Goal: Task Accomplishment & Management: Manage account settings

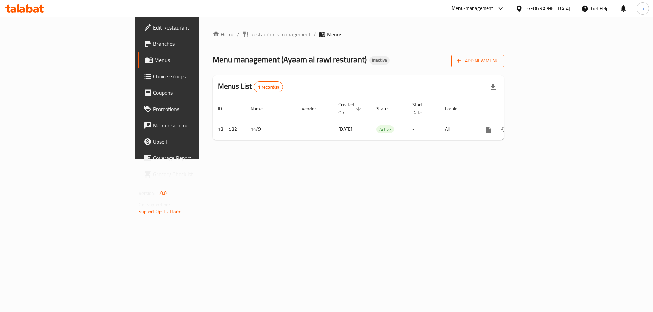
click at [498, 62] on span "Add New Menu" at bounding box center [478, 61] width 42 height 8
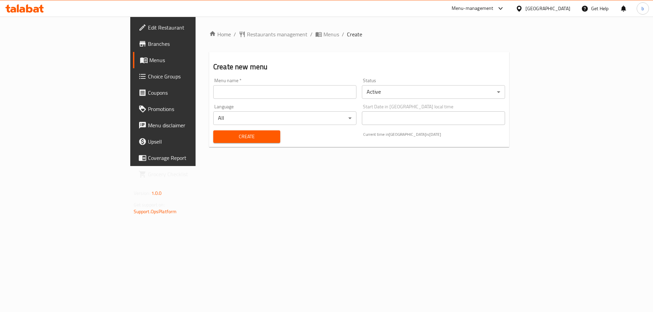
click at [234, 87] on input "text" at bounding box center [284, 92] width 143 height 14
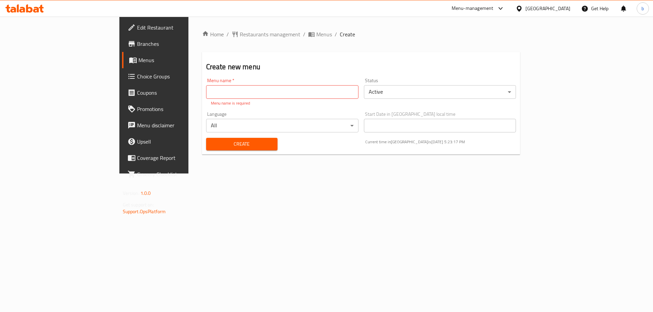
click at [206, 91] on input "text" at bounding box center [282, 92] width 152 height 14
type input "Ayaam"
click at [206, 138] on button "Create" at bounding box center [241, 144] width 71 height 13
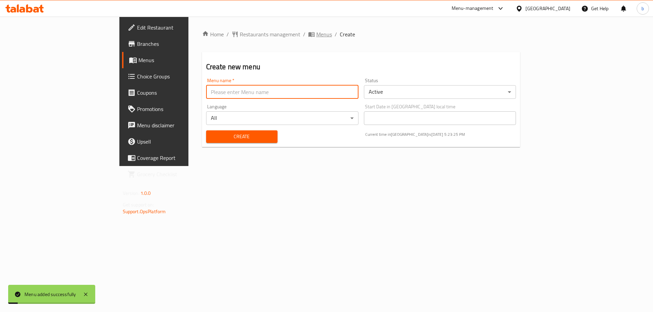
click at [316, 33] on span "Menus" at bounding box center [324, 34] width 16 height 8
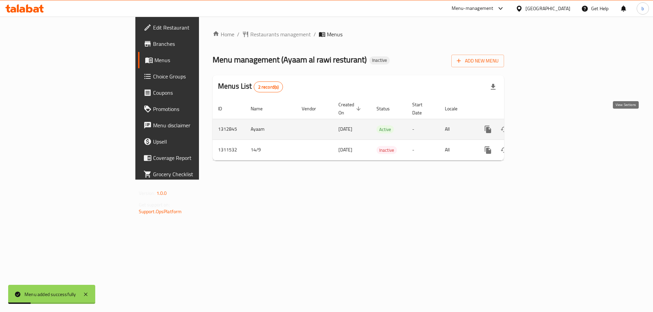
click at [545, 122] on link "enhanced table" at bounding box center [537, 129] width 16 height 16
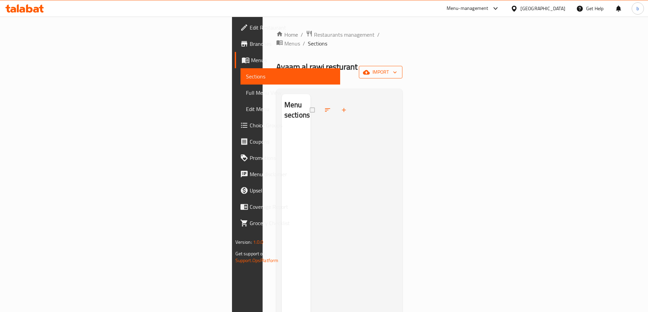
click at [398, 69] on icon "button" at bounding box center [394, 72] width 7 height 7
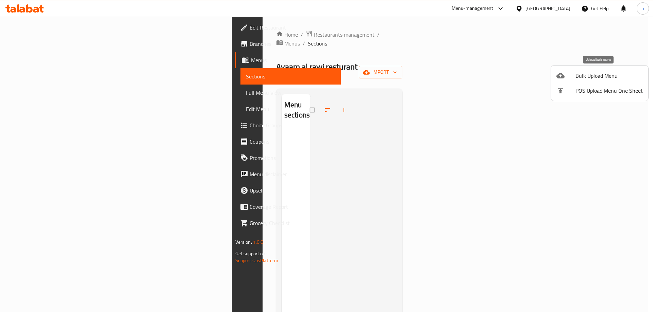
click at [609, 76] on span "Bulk Upload Menu" at bounding box center [608, 76] width 67 height 8
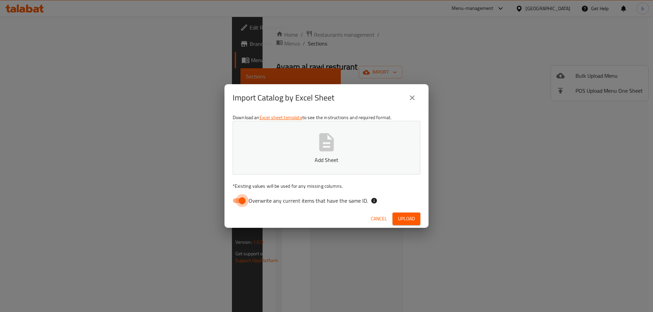
drag, startPoint x: 242, startPoint y: 202, endPoint x: 281, endPoint y: 180, distance: 44.4
click at [242, 202] on input "Overwrite any current items that have the same ID." at bounding box center [242, 200] width 39 height 13
checkbox input "false"
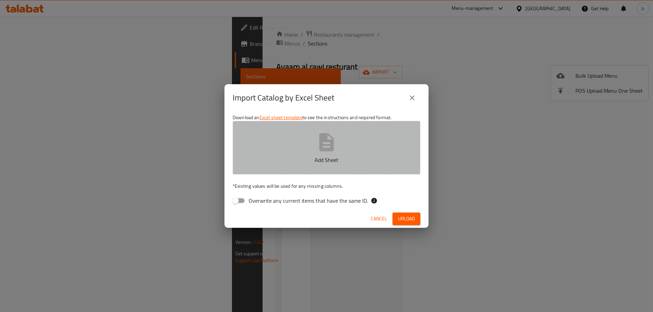
click at [292, 171] on button "Add Sheet" at bounding box center [327, 148] width 188 height 54
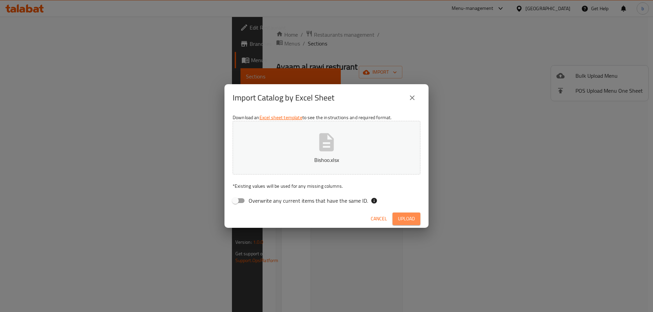
click at [412, 219] on span "Upload" at bounding box center [406, 219] width 17 height 8
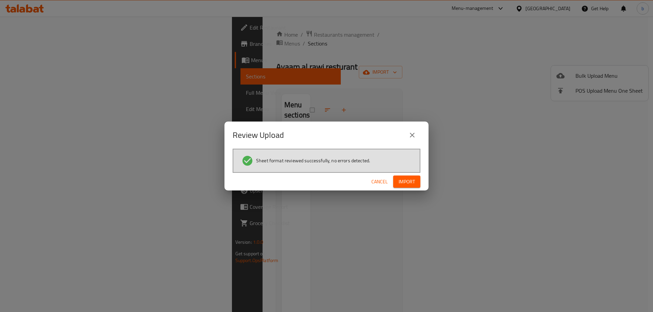
click at [413, 179] on span "Import" at bounding box center [406, 182] width 16 height 8
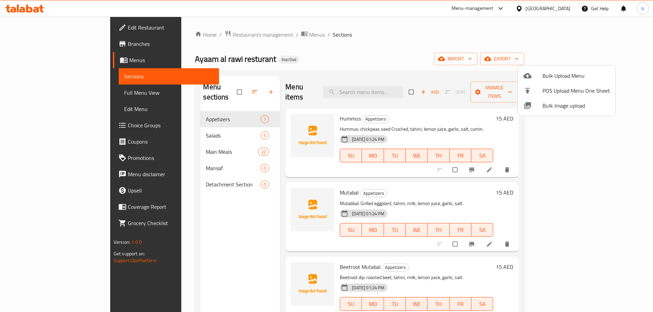
click at [192, 233] on div at bounding box center [326, 156] width 653 height 312
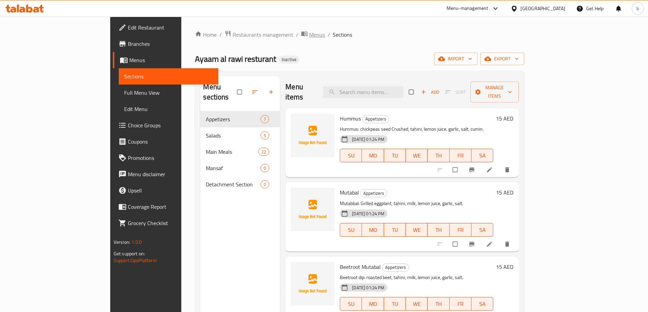
click at [309, 37] on span "Menus" at bounding box center [317, 35] width 16 height 8
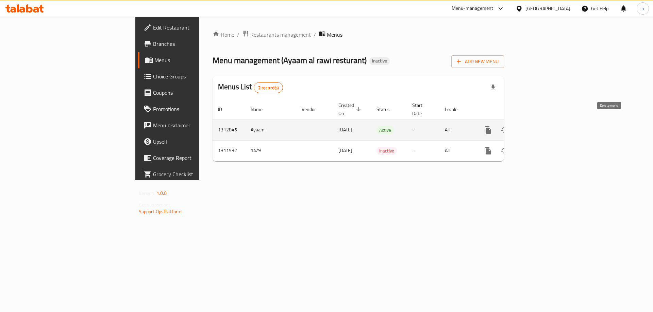
click at [523, 127] on icon "enhanced table" at bounding box center [520, 130] width 5 height 6
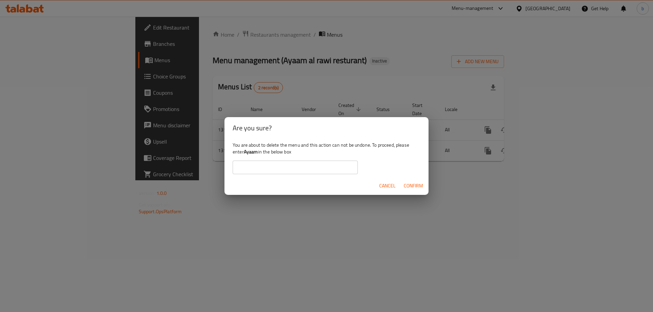
click at [313, 174] on input "text" at bounding box center [295, 168] width 125 height 14
type input "Ayaam"
click at [413, 183] on span "Confirm" at bounding box center [412, 186] width 19 height 8
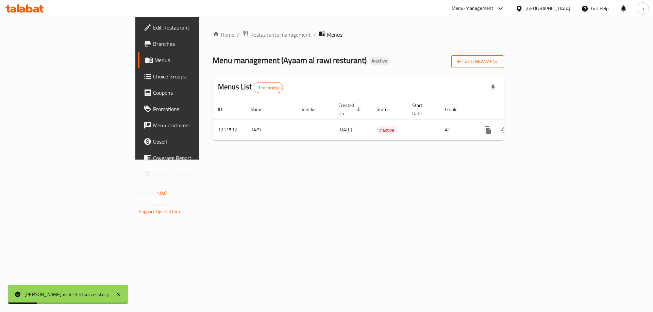
click at [498, 65] on span "Add New Menu" at bounding box center [478, 61] width 42 height 8
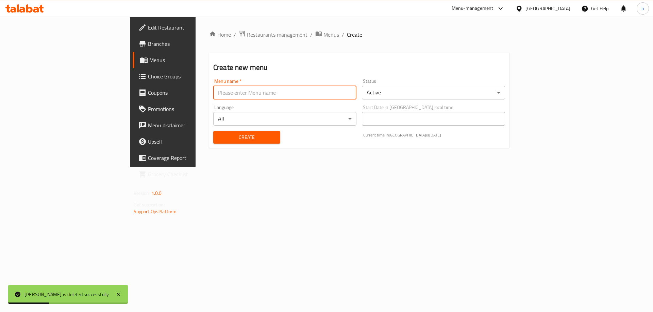
click at [213, 97] on input "text" at bounding box center [284, 93] width 143 height 14
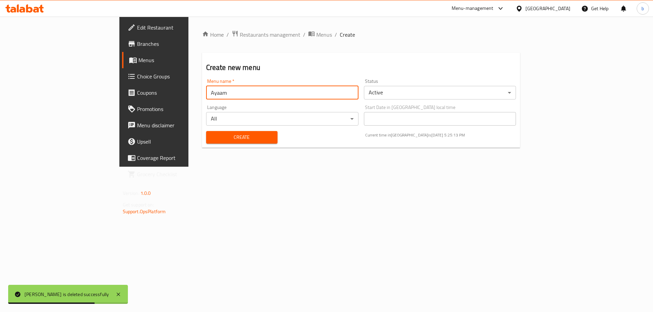
type input "Ayaam"
click at [206, 131] on button "Create" at bounding box center [241, 137] width 71 height 13
click at [316, 31] on span "Menus" at bounding box center [324, 35] width 16 height 8
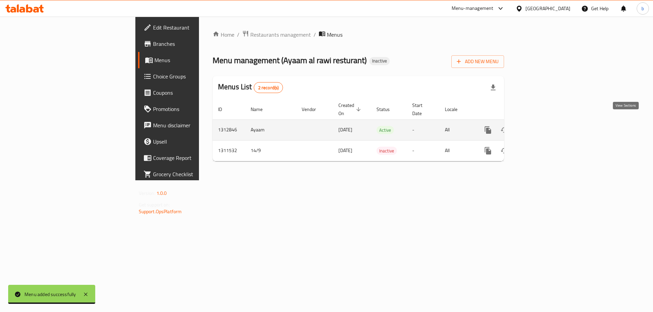
click at [545, 122] on link "enhanced table" at bounding box center [537, 130] width 16 height 16
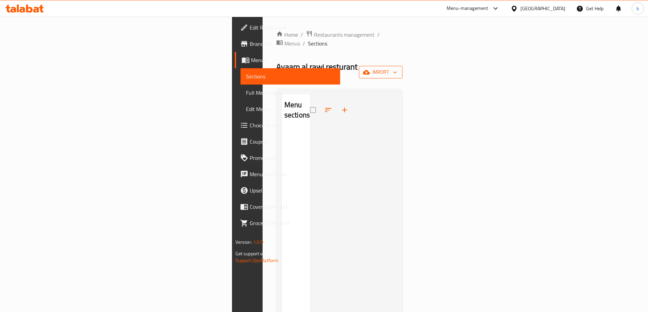
click at [397, 68] on span "import" at bounding box center [380, 72] width 33 height 8
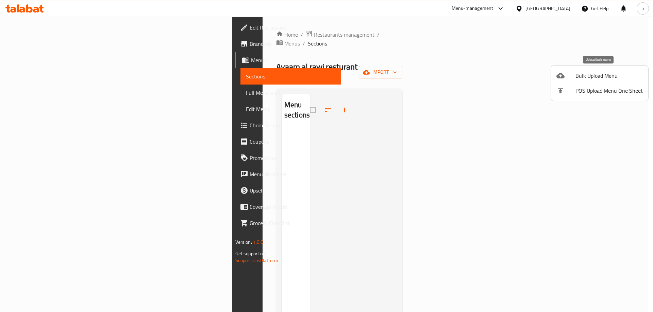
click at [612, 75] on span "Bulk Upload Menu" at bounding box center [608, 76] width 67 height 8
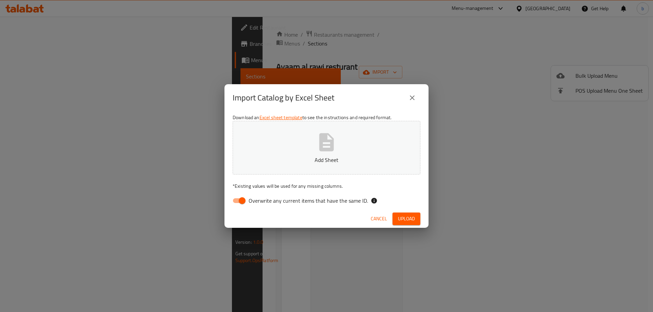
click at [240, 206] on input "Overwrite any current items that have the same ID." at bounding box center [242, 200] width 39 height 13
checkbox input "false"
click at [290, 159] on p "Add Sheet" at bounding box center [326, 160] width 167 height 8
click at [407, 215] on span "Upload" at bounding box center [406, 219] width 17 height 8
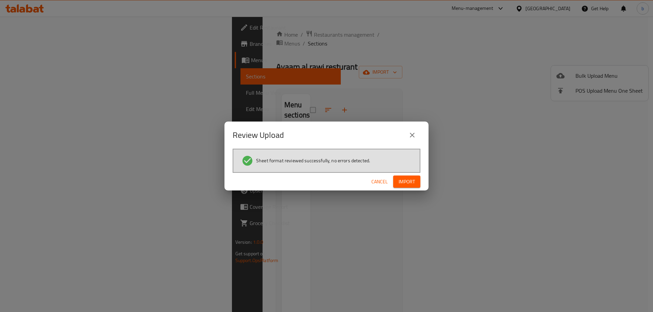
click at [405, 177] on button "Import" at bounding box center [406, 182] width 27 height 13
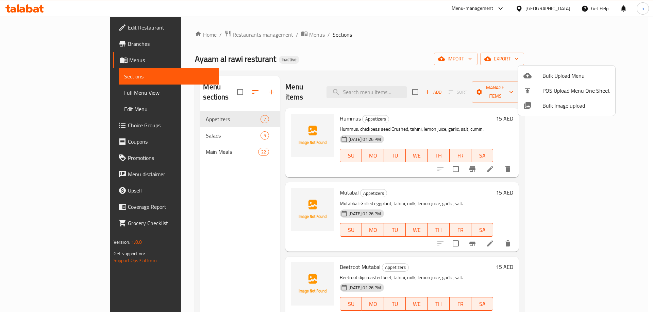
click at [153, 140] on div at bounding box center [326, 156] width 653 height 312
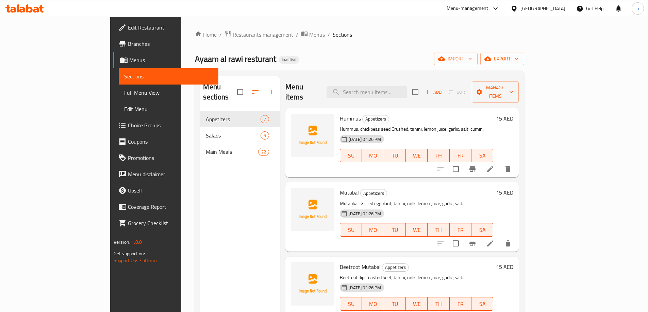
click at [124, 97] on span "Full Menu View" at bounding box center [168, 93] width 89 height 8
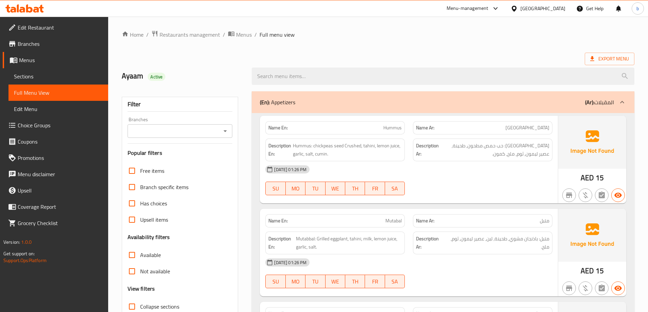
click at [40, 78] on span "Sections" at bounding box center [58, 76] width 89 height 8
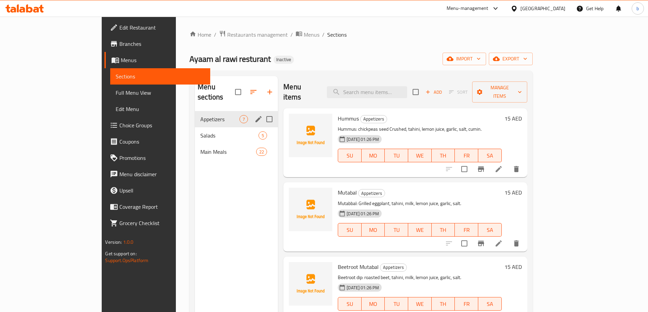
click at [262, 112] on input "Menu sections" at bounding box center [269, 119] width 14 height 14
click at [238, 90] on icon "button" at bounding box center [241, 92] width 6 height 6
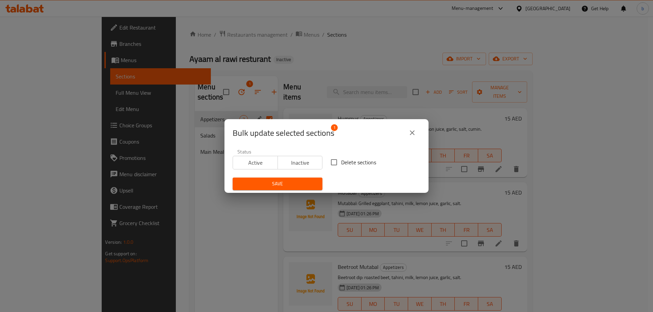
click at [417, 129] on button "close" at bounding box center [412, 133] width 16 height 16
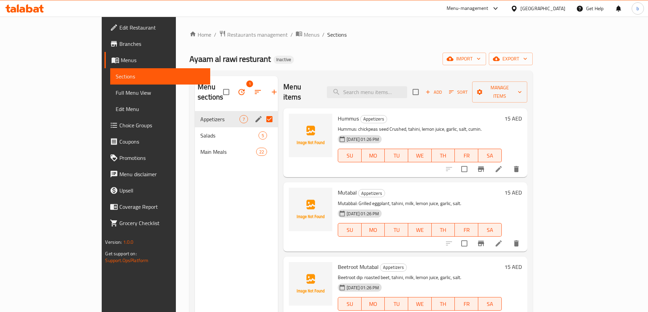
click at [205, 208] on div "Menu sections 1 Appetizers 7 Salads 5 Main Meals 22" at bounding box center [236, 232] width 83 height 312
click at [262, 112] on input "Menu sections" at bounding box center [269, 119] width 14 height 14
checkbox input "false"
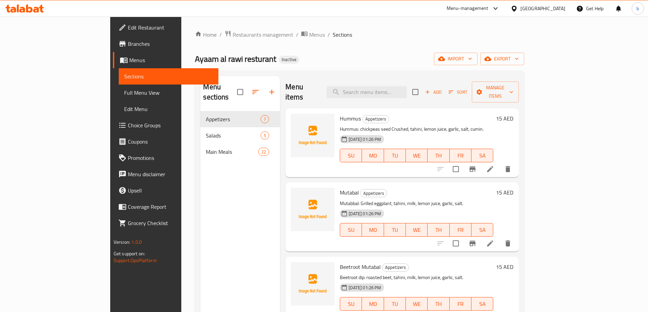
click at [124, 94] on span "Full Menu View" at bounding box center [168, 93] width 89 height 8
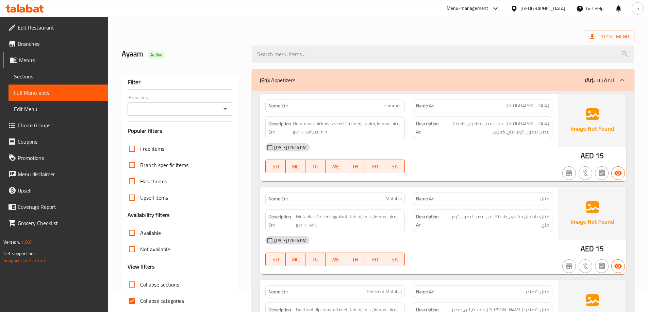
scroll to position [34, 0]
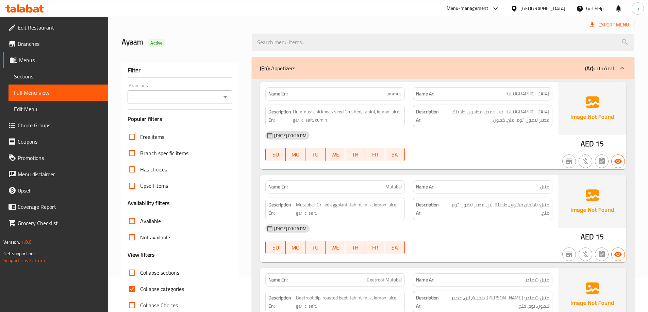
click at [131, 293] on input "Collapse categories" at bounding box center [132, 289] width 16 height 16
checkbox input "false"
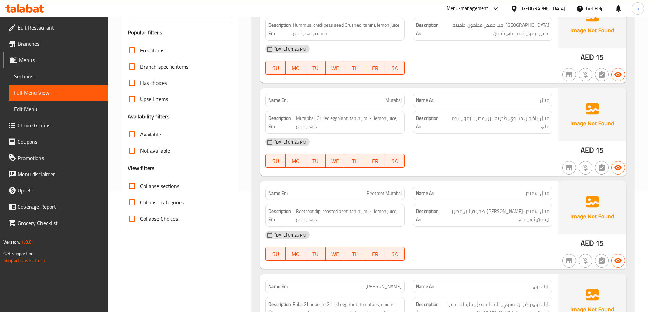
scroll to position [136, 0]
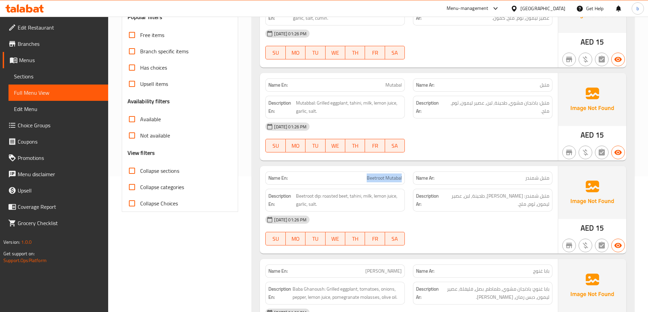
drag, startPoint x: 362, startPoint y: 178, endPoint x: 403, endPoint y: 182, distance: 41.7
click at [403, 182] on div "Name En: Beetroot Mutabal" at bounding box center [334, 178] width 139 height 13
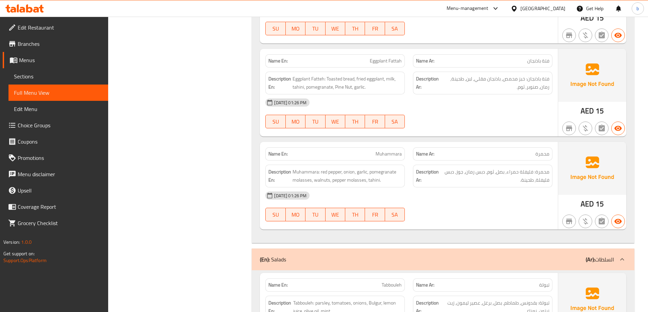
scroll to position [544, 0]
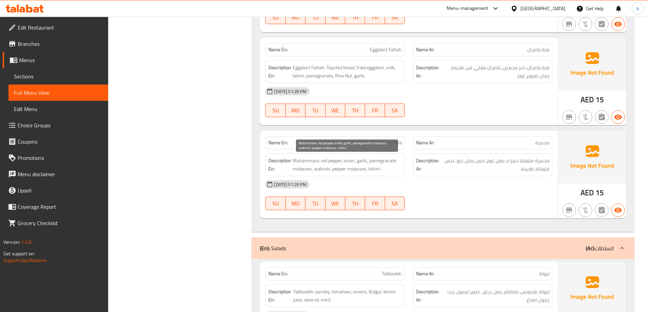
click at [321, 168] on span "Muhammara: red pepper, onion, garlic, pomegranate molasses, walnuts, pepper mol…" at bounding box center [346, 165] width 109 height 17
copy span "walnuts"
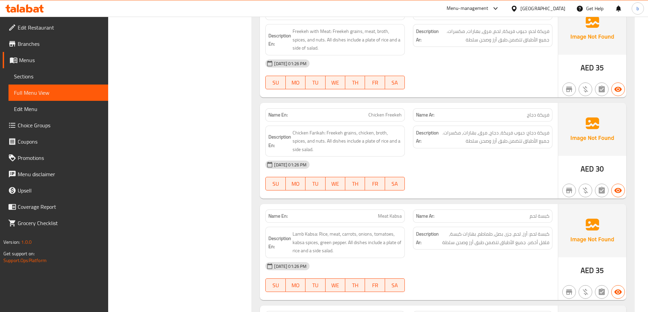
scroll to position [1326, 0]
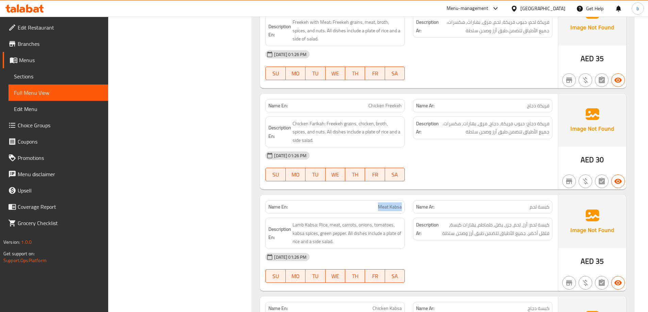
drag, startPoint x: 376, startPoint y: 197, endPoint x: 424, endPoint y: 200, distance: 47.3
click at [424, 200] on div "Name En: Meat Kabsa Name Ar: كبسة لحم" at bounding box center [408, 206] width 295 height 21
copy div "Meat Kabsa Nam"
click at [381, 204] on span "Meat Kabsa" at bounding box center [390, 207] width 24 height 7
drag, startPoint x: 380, startPoint y: 200, endPoint x: 395, endPoint y: 199, distance: 14.7
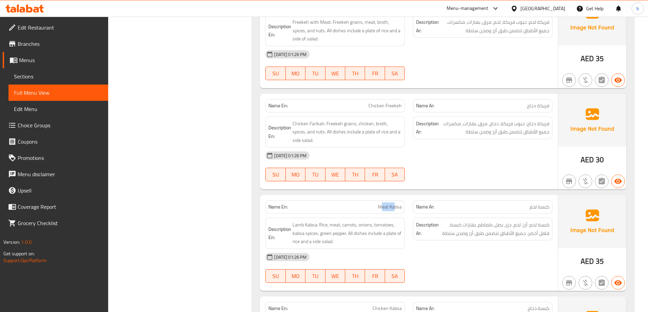
click at [395, 204] on span "Meat Kabsa" at bounding box center [390, 207] width 24 height 7
drag, startPoint x: 374, startPoint y: 200, endPoint x: 404, endPoint y: 197, distance: 30.4
click at [404, 201] on div "Name En: Meat Kabsa" at bounding box center [334, 207] width 139 height 13
copy span "Meat Kabsa"
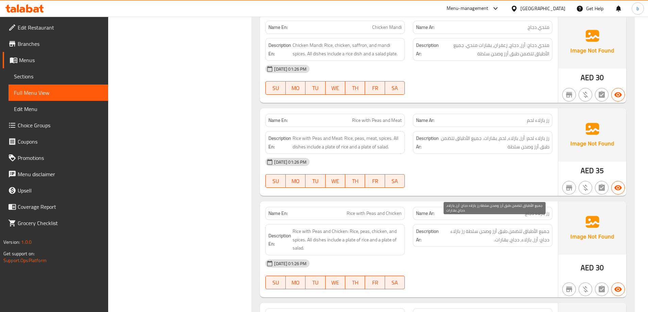
scroll to position [1836, 0]
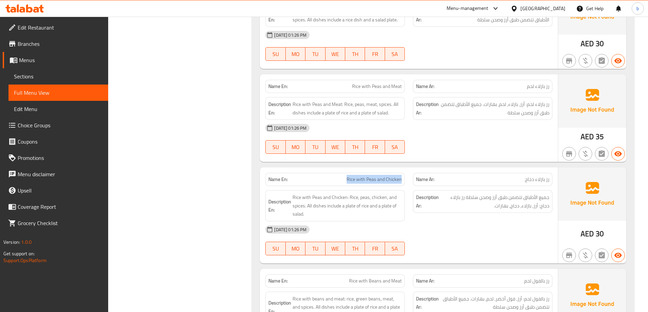
drag, startPoint x: 343, startPoint y: 167, endPoint x: 405, endPoint y: 171, distance: 62.3
click at [405, 171] on div "Name En: Rice with Peas and Chicken" at bounding box center [335, 179] width 148 height 21
copy span "Rice with Peas and Chicken"
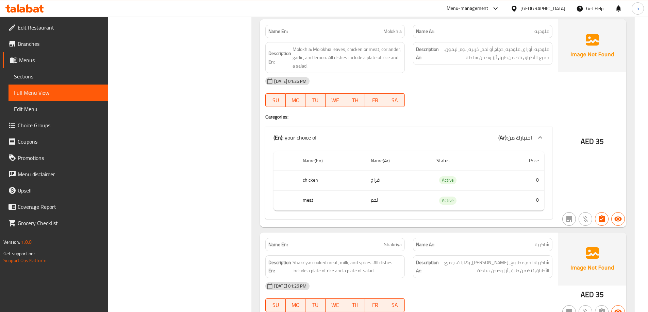
scroll to position [2719, 0]
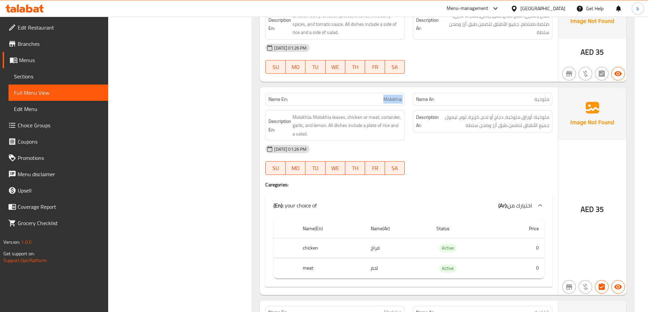
drag, startPoint x: 369, startPoint y: 91, endPoint x: 410, endPoint y: 92, distance: 40.8
click at [410, 92] on div "Name En: Molokhia Name Ar: ملوخية" at bounding box center [408, 99] width 295 height 21
copy span "Molokhia"
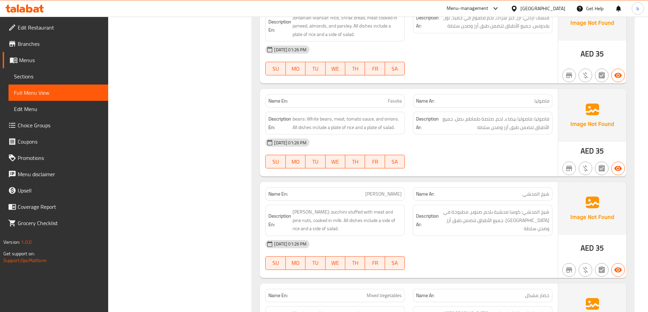
scroll to position [3127, 0]
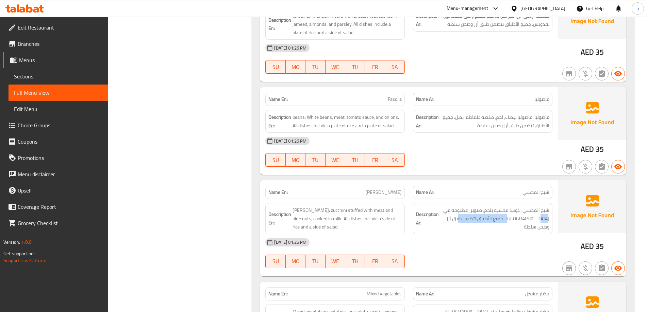
drag, startPoint x: 509, startPoint y: 213, endPoint x: 462, endPoint y: 215, distance: 46.6
click at [462, 215] on div "Description Ar: شيخ المحشي: كوسا محشية بلحم, صنوبر, مطبوخة في [GEOGRAPHIC_DATA]…" at bounding box center [482, 218] width 139 height 31
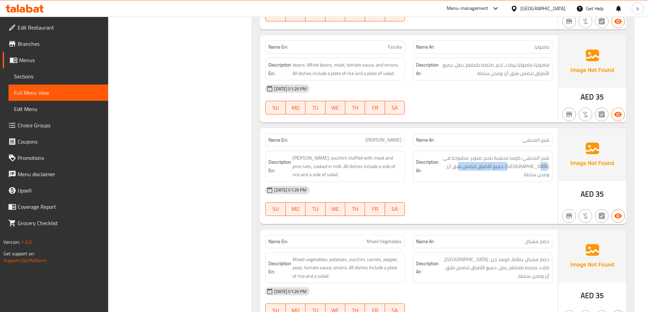
scroll to position [3229, 0]
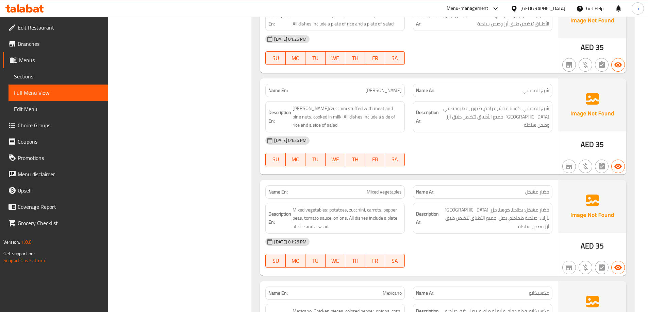
click at [477, 237] on div "[DATE] 01:26 PM" at bounding box center [408, 242] width 295 height 16
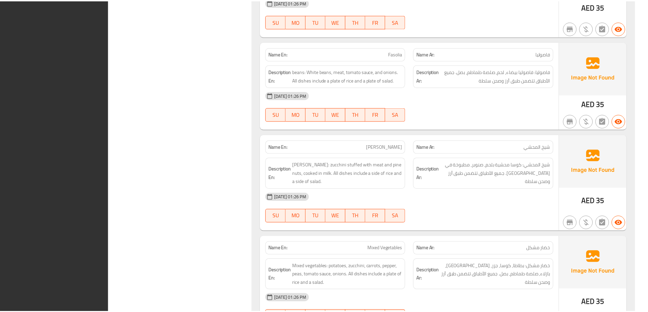
scroll to position [3305, 0]
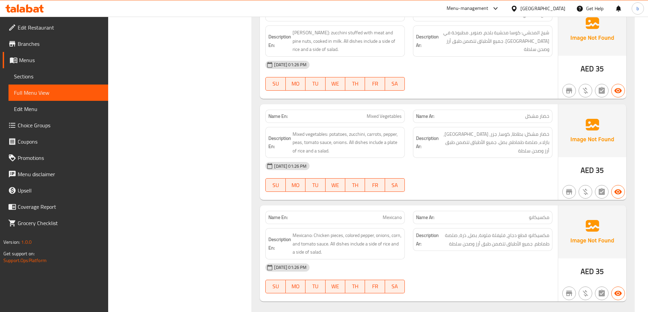
click at [37, 27] on span "Edit Restaurant" at bounding box center [60, 27] width 85 height 8
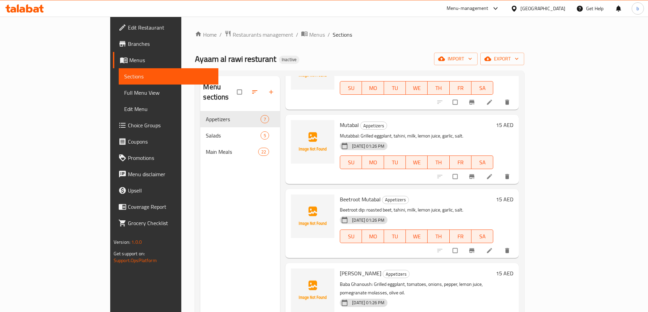
scroll to position [68, 0]
click at [493, 247] on icon at bounding box center [489, 250] width 7 height 7
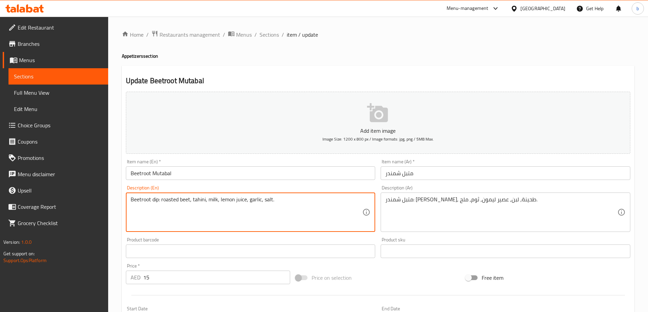
click at [156, 201] on textarea "Beetroot dip: roasted beet, tahini, milk, lemon juice, garlic, salt." at bounding box center [247, 212] width 232 height 32
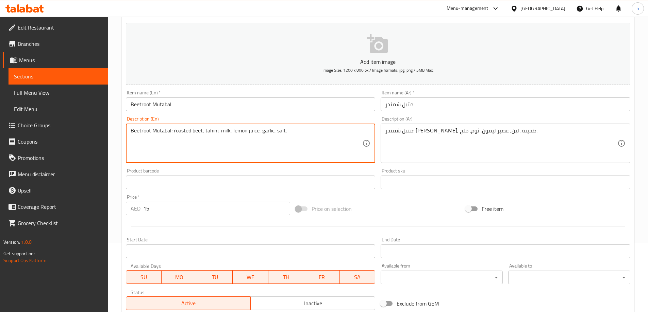
scroll to position [168, 0]
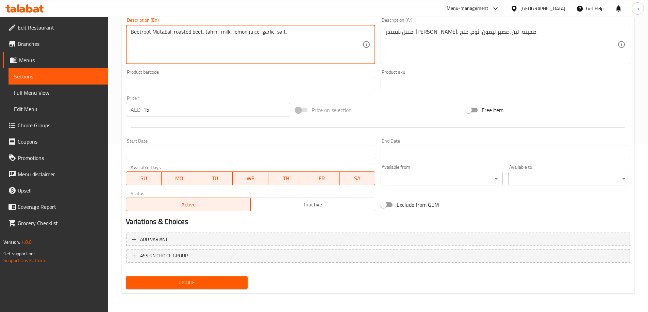
type textarea "Beetroot Mutabal: roasted beet, tahini, milk, lemon juice, garlic, salt."
click at [211, 284] on span "Update" at bounding box center [186, 283] width 111 height 8
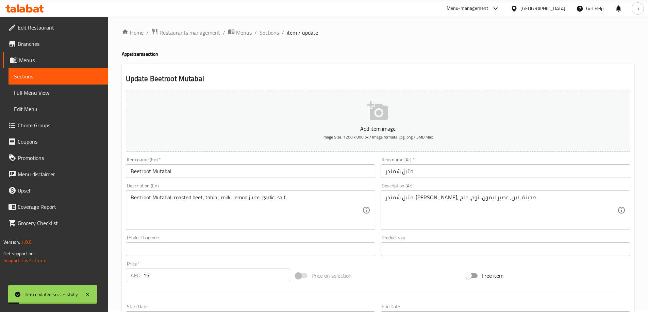
scroll to position [0, 0]
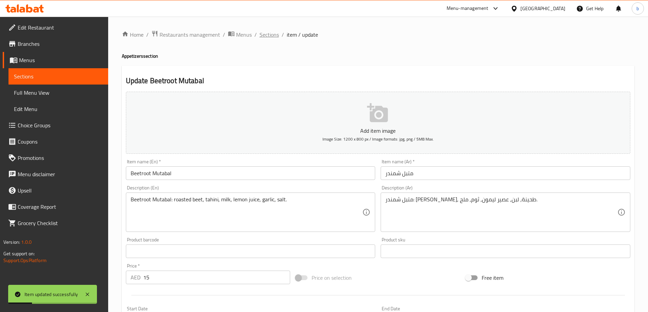
click at [268, 36] on span "Sections" at bounding box center [268, 35] width 19 height 8
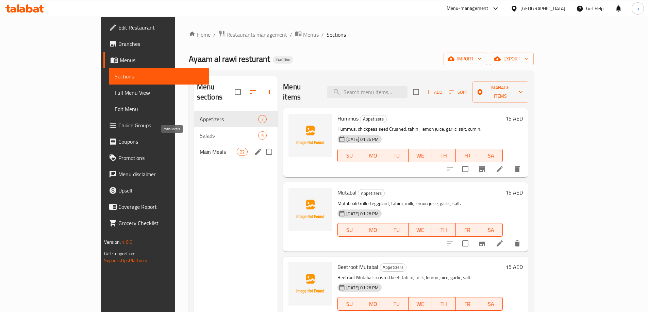
click at [200, 148] on span "Main Meals" at bounding box center [218, 152] width 37 height 8
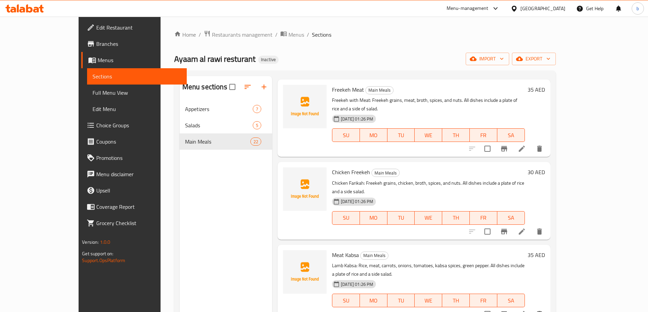
scroll to position [34, 0]
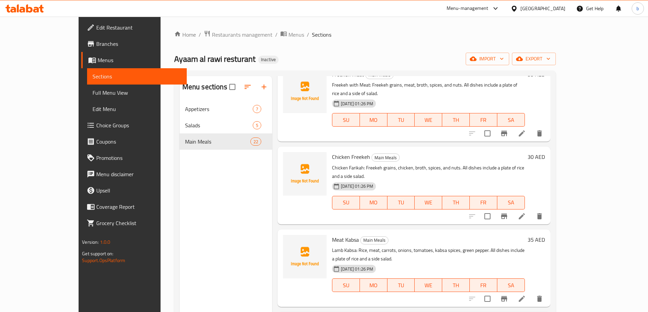
click at [531, 293] on li at bounding box center [521, 299] width 19 height 12
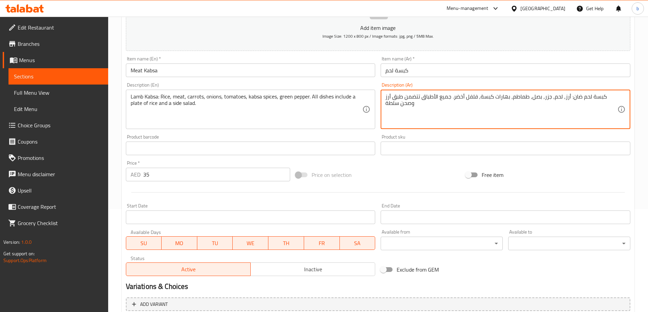
scroll to position [168, 0]
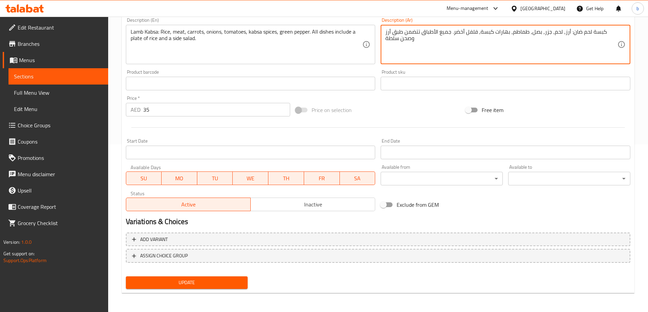
type textarea "كبسة لحم ضان: أرز, لحم, جزر, بصل, طماطم, بهارات كبسة, فلفل أخضر. جميع الأطباق ت…"
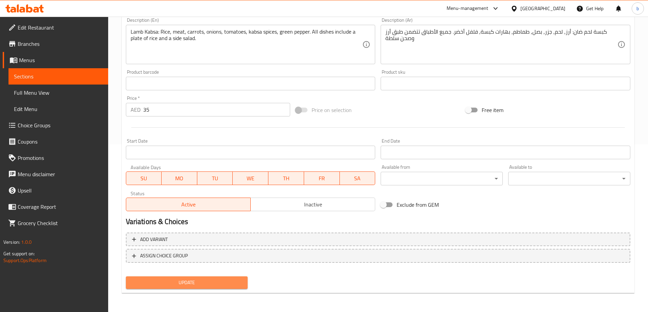
click at [217, 289] on button "Update" at bounding box center [187, 283] width 122 height 13
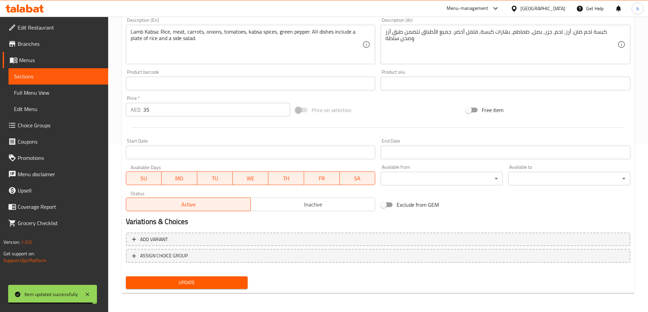
scroll to position [0, 0]
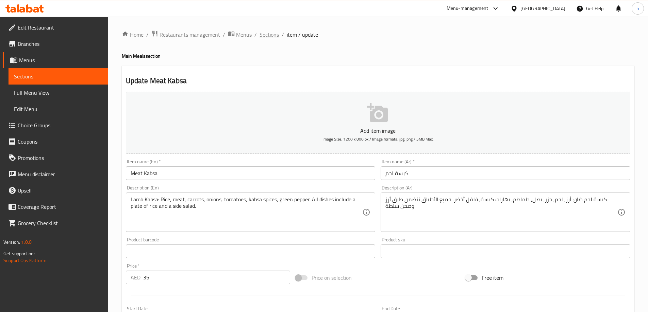
click at [269, 34] on span "Sections" at bounding box center [268, 35] width 19 height 8
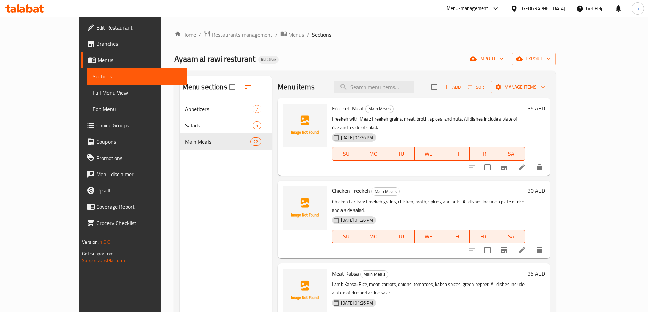
scroll to position [396, 0]
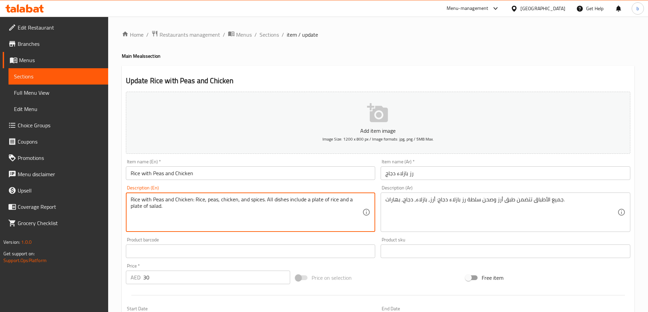
click at [196, 200] on textarea "Rice with Peas and Chicken: Rice, peas, chicken, and spices. All dishes include…" at bounding box center [247, 212] width 232 height 32
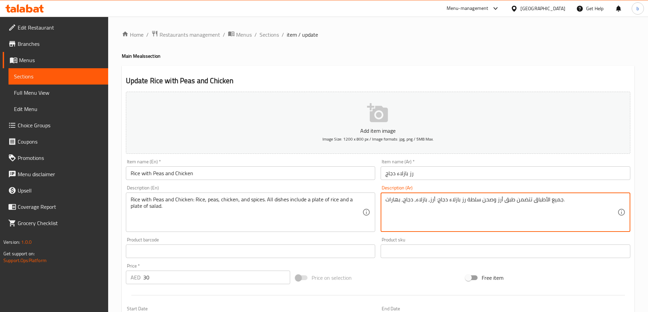
drag, startPoint x: 506, startPoint y: 200, endPoint x: 563, endPoint y: 203, distance: 56.1
drag, startPoint x: 430, startPoint y: 200, endPoint x: 652, endPoint y: 225, distance: 223.7
click at [647, 225] on html "​ Menu-management United Arab Emirates Get Help b Edit Restaurant Branches Menu…" at bounding box center [324, 156] width 648 height 312
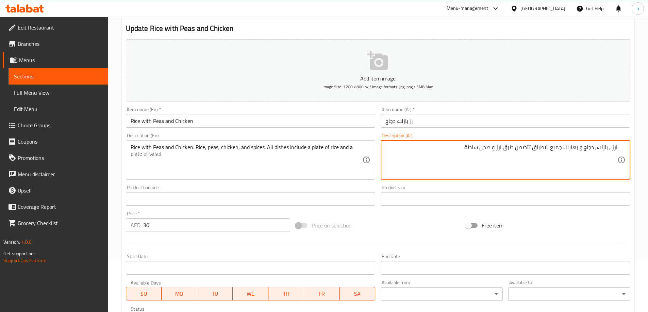
scroll to position [168, 0]
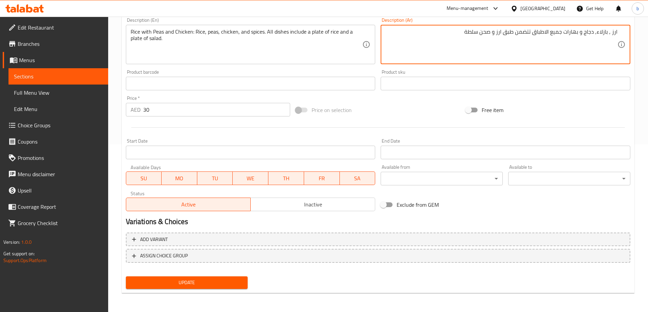
type textarea "ارز , بازلاء, دجاج و بهارات جميع الاطباق تتضمن طبق ارز و صحن سلطة"
click at [218, 290] on div "Update" at bounding box center [186, 283] width 127 height 18
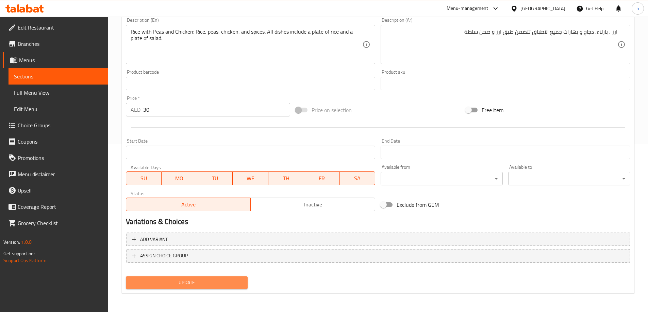
click at [191, 280] on span "Update" at bounding box center [186, 283] width 111 height 8
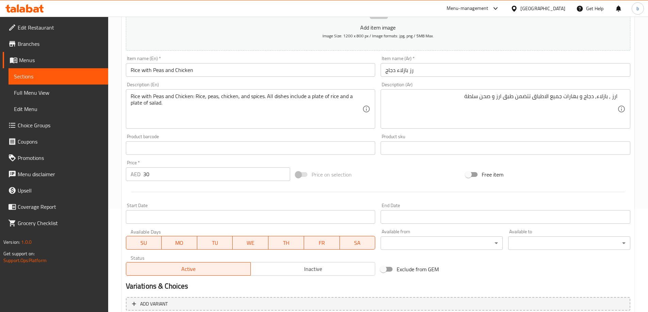
scroll to position [0, 0]
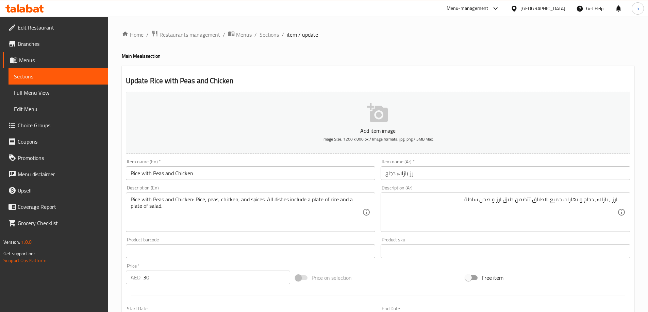
click at [275, 36] on span "Sections" at bounding box center [268, 35] width 19 height 8
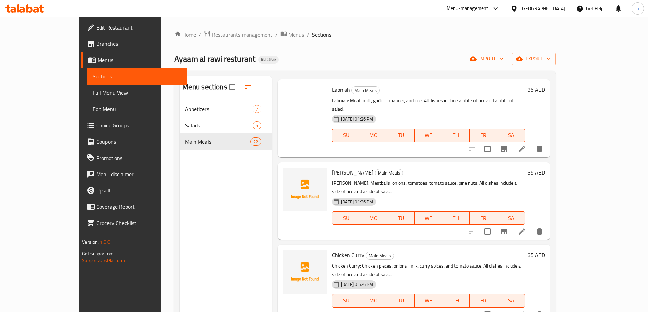
scroll to position [1024, 0]
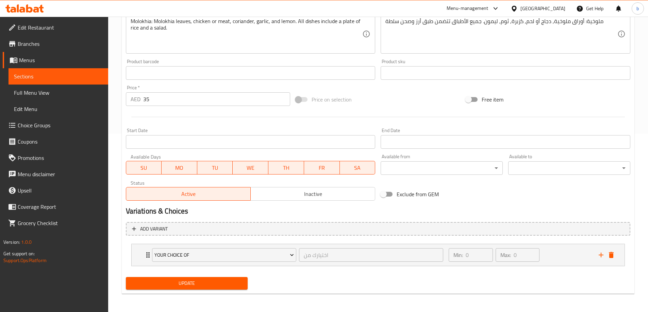
scroll to position [179, 0]
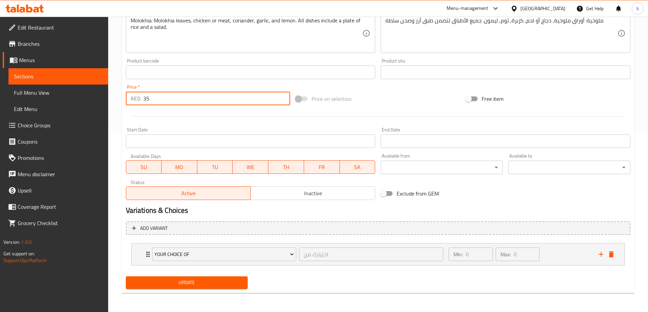
drag, startPoint x: 165, startPoint y: 101, endPoint x: 142, endPoint y: 102, distance: 22.1
click at [142, 102] on div "AED 35 Price *" at bounding box center [208, 99] width 165 height 14
click at [405, 262] on div "اختيارك من ​" at bounding box center [370, 254] width 147 height 16
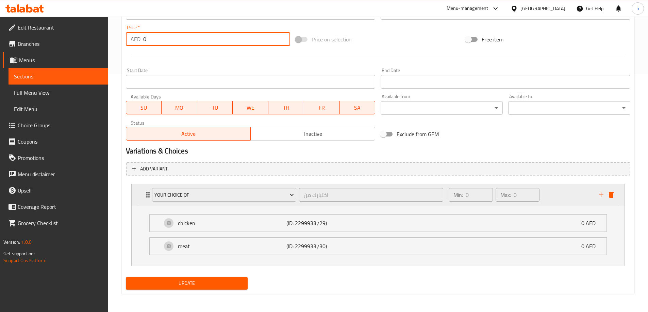
scroll to position [239, 0]
click at [578, 225] on div "chicken (ID: 2299933729) 0 AED" at bounding box center [380, 222] width 436 height 17
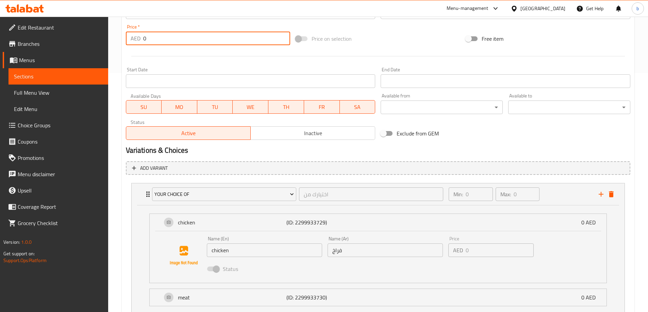
type input "0"
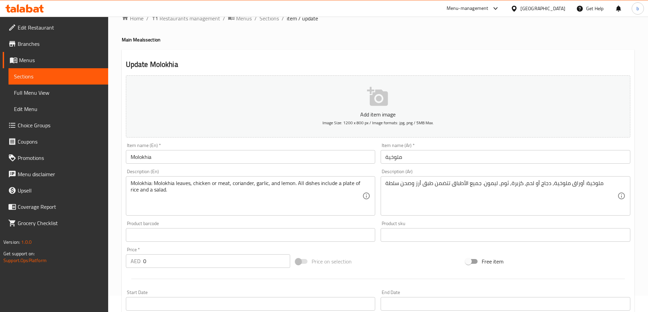
scroll to position [0, 0]
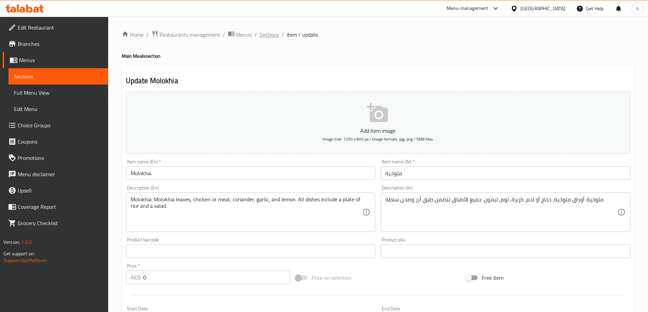
click at [271, 33] on span "Sections" at bounding box center [268, 35] width 19 height 8
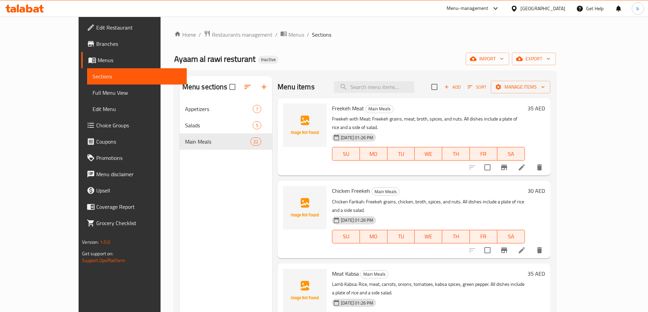
scroll to position [990, 0]
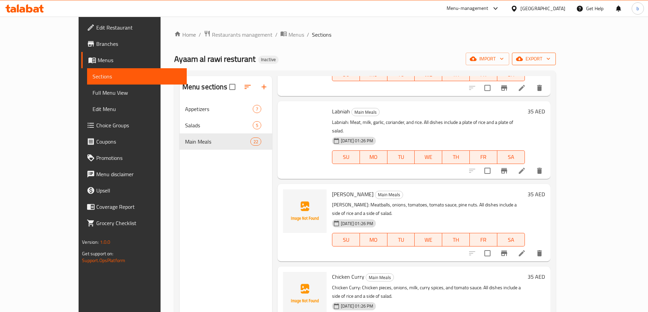
click at [550, 57] on span "export" at bounding box center [533, 59] width 33 height 8
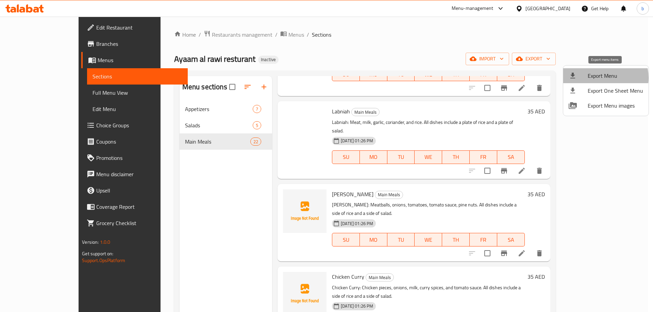
click at [600, 78] on span "Export Menu" at bounding box center [614, 76] width 55 height 8
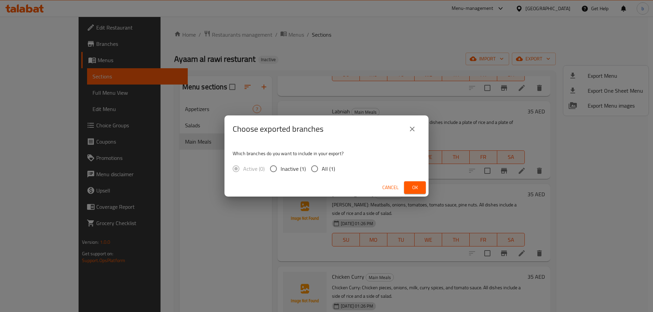
click at [308, 167] on input "All (1)" at bounding box center [314, 169] width 14 height 14
radio input "true"
click at [415, 191] on span "Ok" at bounding box center [414, 188] width 11 height 8
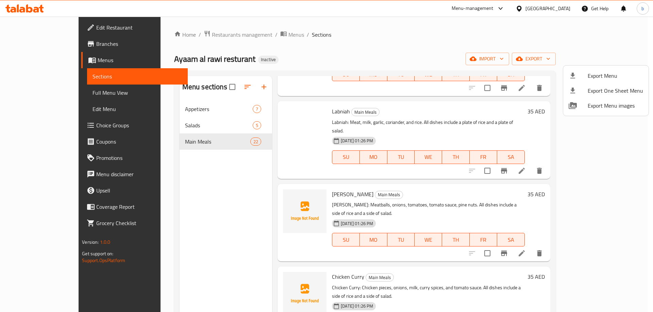
drag, startPoint x: 145, startPoint y: 194, endPoint x: 145, endPoint y: 162, distance: 32.0
click at [145, 162] on div at bounding box center [326, 156] width 653 height 312
